Goal: Task Accomplishment & Management: Use online tool/utility

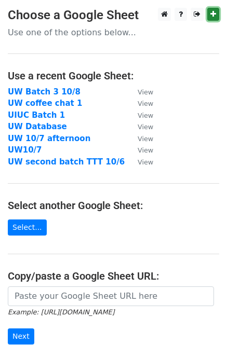
click at [212, 17] on icon at bounding box center [213, 13] width 6 height 7
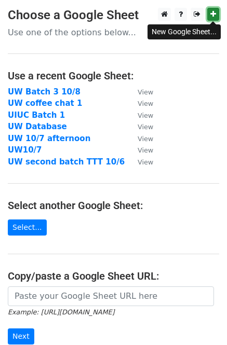
click at [208, 11] on link at bounding box center [213, 14] width 12 height 13
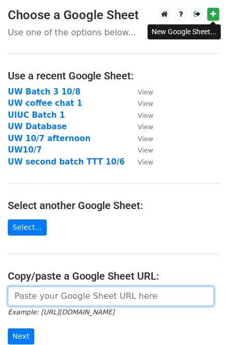
click at [58, 290] on input "url" at bounding box center [111, 297] width 206 height 20
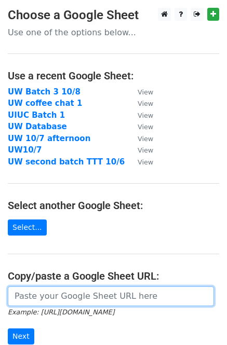
paste input "https://docs.google.com/spreadsheets/d/12GTS5U1CwAVrl624WKh7lEUBfCiLCnH1hksrHYK…"
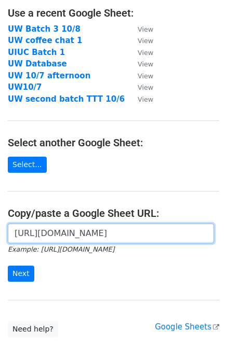
scroll to position [67, 0]
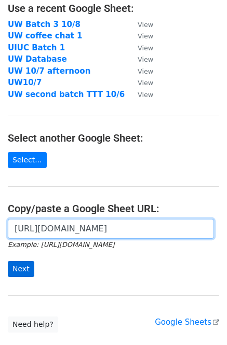
type input "https://docs.google.com/spreadsheets/d/12GTS5U1CwAVrl624WKh7lEUBfCiLCnH1hksrHYK…"
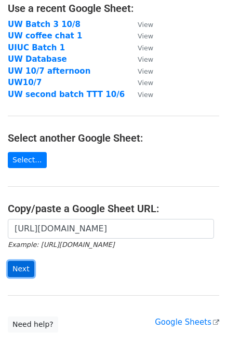
click at [26, 266] on input "Next" at bounding box center [21, 269] width 26 height 16
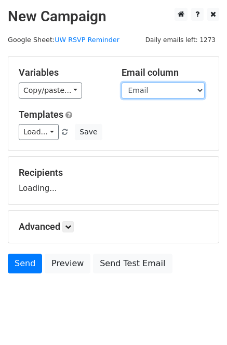
click at [162, 91] on select "Email Name" at bounding box center [162, 91] width 83 height 16
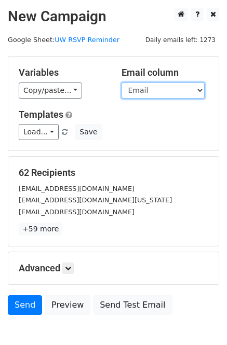
click at [144, 91] on select "Email Name" at bounding box center [162, 91] width 83 height 16
click at [121, 83] on select "Email Name" at bounding box center [162, 91] width 83 height 16
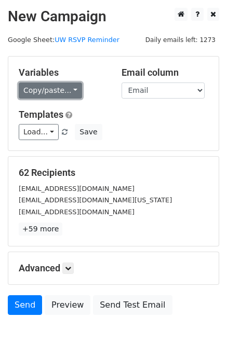
click at [59, 91] on link "Copy/paste..." at bounding box center [50, 91] width 63 height 16
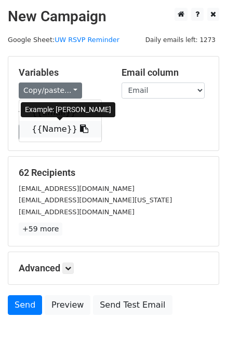
click at [53, 127] on link "{{Name}}" at bounding box center [60, 129] width 82 height 17
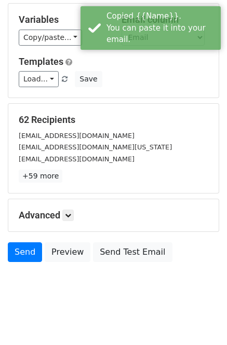
scroll to position [58, 0]
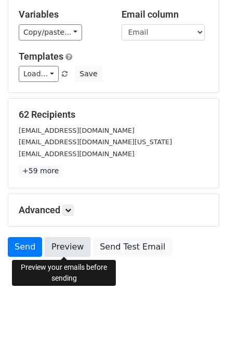
click at [67, 248] on link "Preview" at bounding box center [68, 247] width 46 height 20
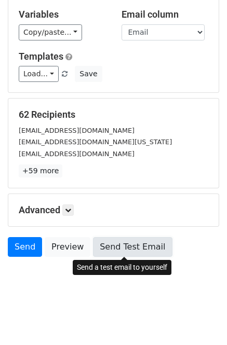
click at [120, 247] on link "Send Test Email" at bounding box center [132, 247] width 79 height 20
